Goal: Navigation & Orientation: Understand site structure

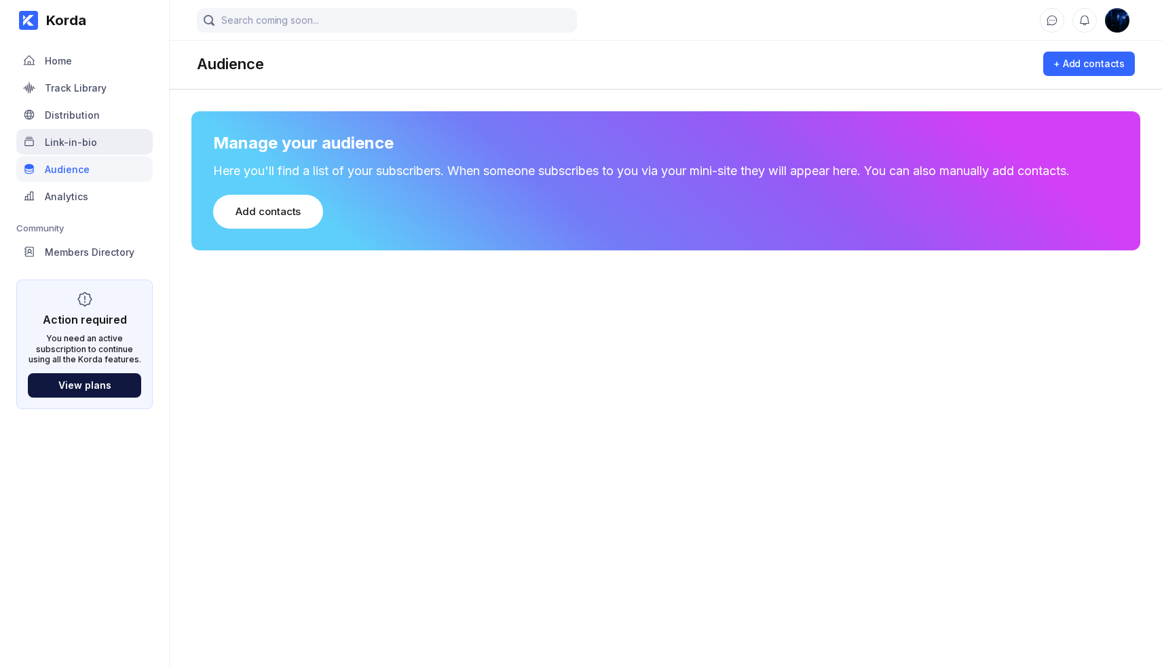
click at [130, 136] on div "Link-in-bio" at bounding box center [84, 142] width 136 height 26
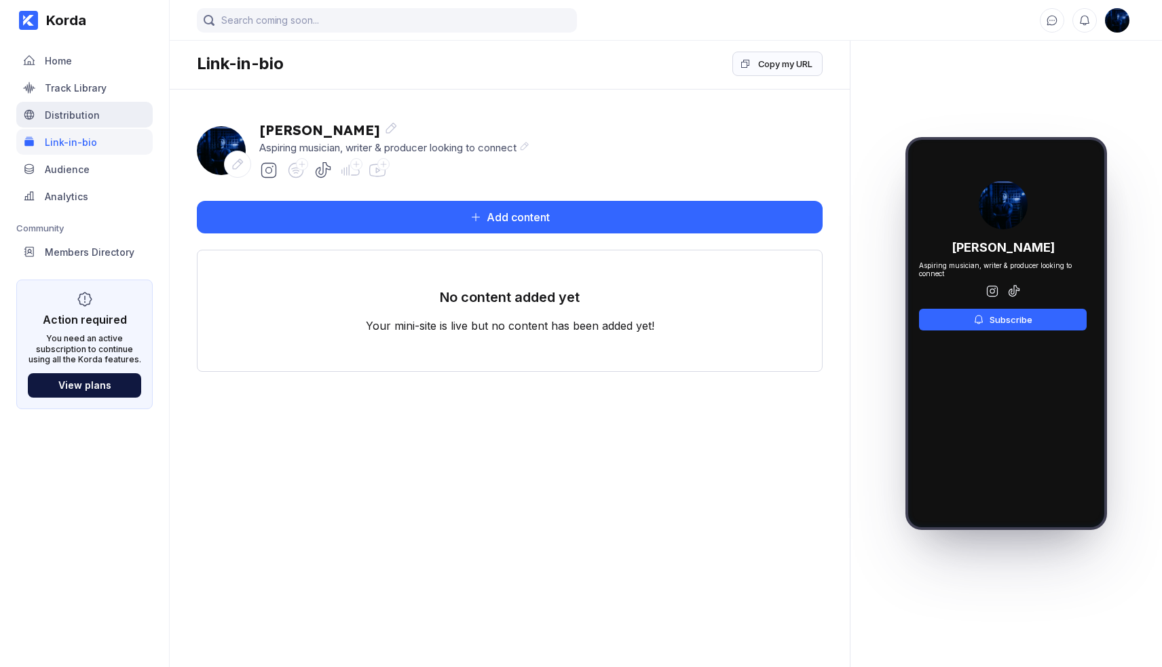
click at [128, 104] on div "Distribution" at bounding box center [84, 115] width 136 height 26
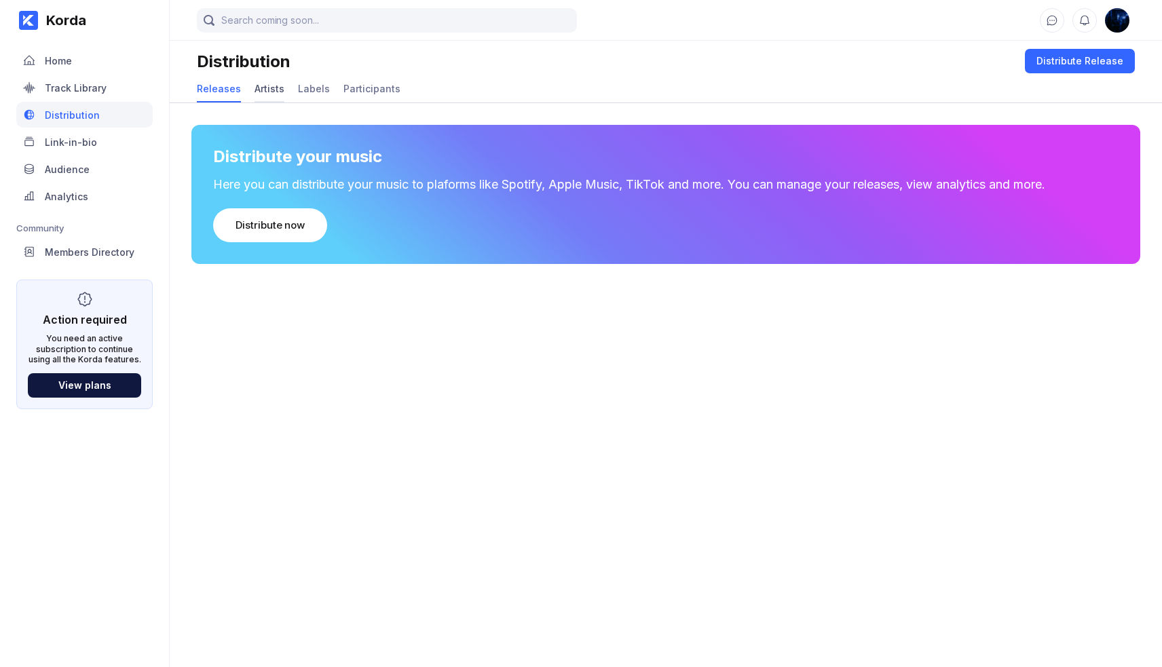
click at [269, 89] on div "Artists" at bounding box center [270, 89] width 30 height 12
click at [307, 89] on div "Labels" at bounding box center [314, 89] width 32 height 12
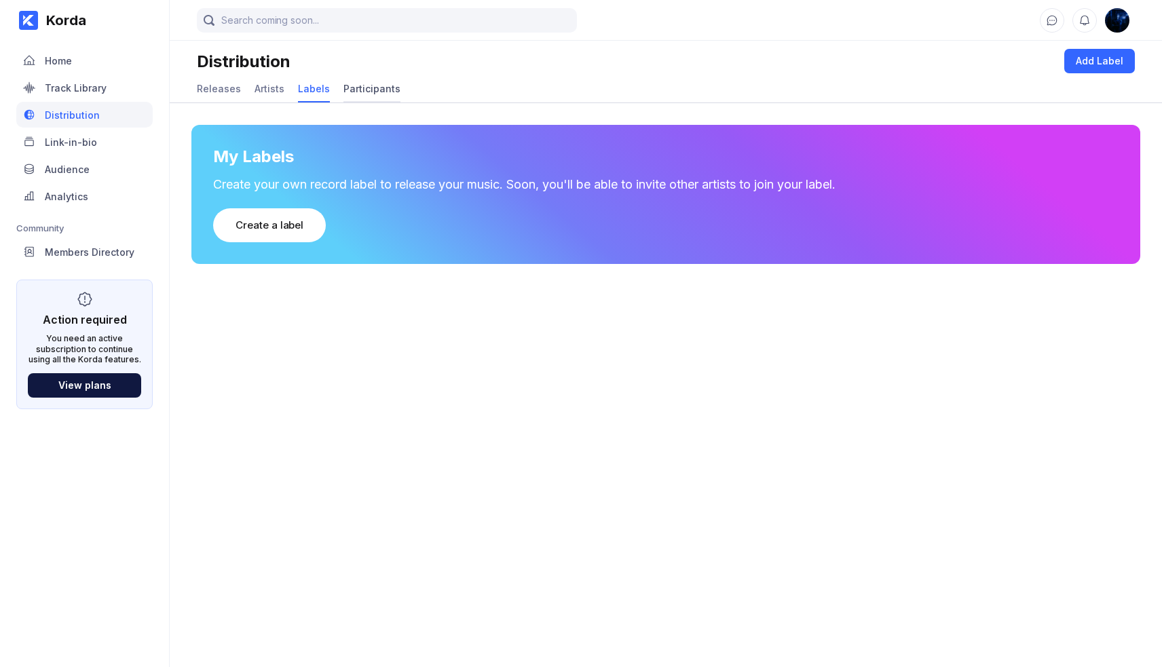
click at [356, 87] on div "Participants" at bounding box center [371, 89] width 57 height 12
